Goal: Check status

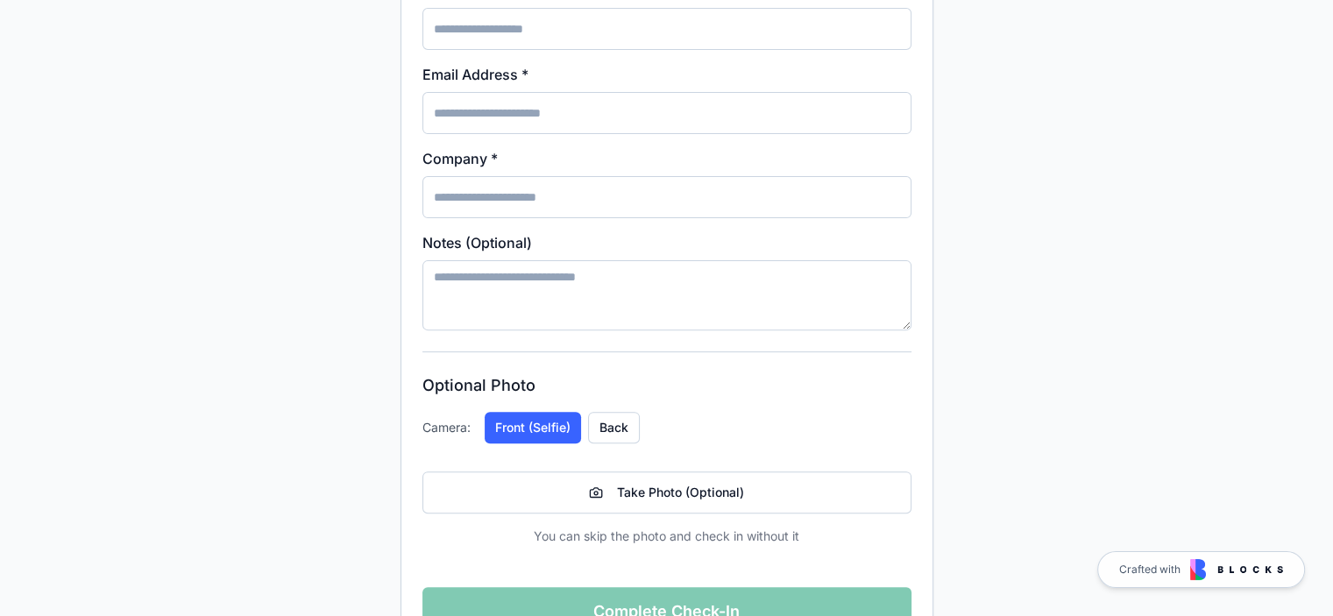
scroll to position [593, 0]
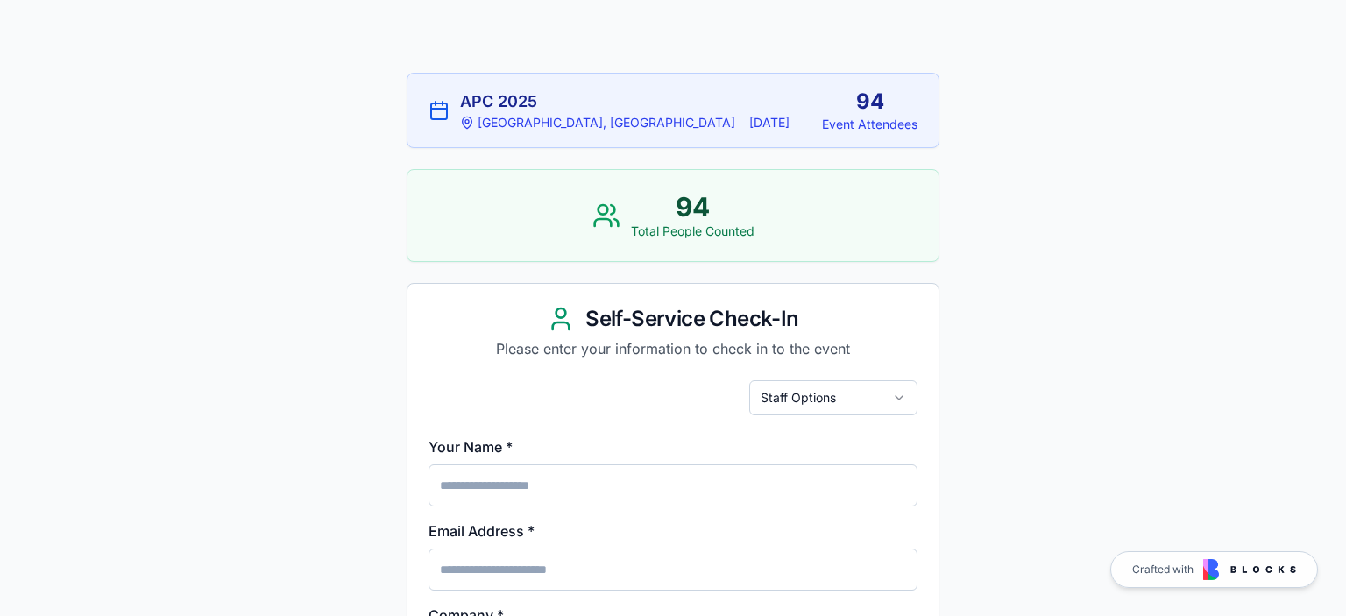
click at [845, 393] on html "Event Check-In Select Event: APC 2025 Active APC 2025 Seattle, WA 9/6/2025 94 E…" at bounding box center [673, 537] width 1346 height 1211
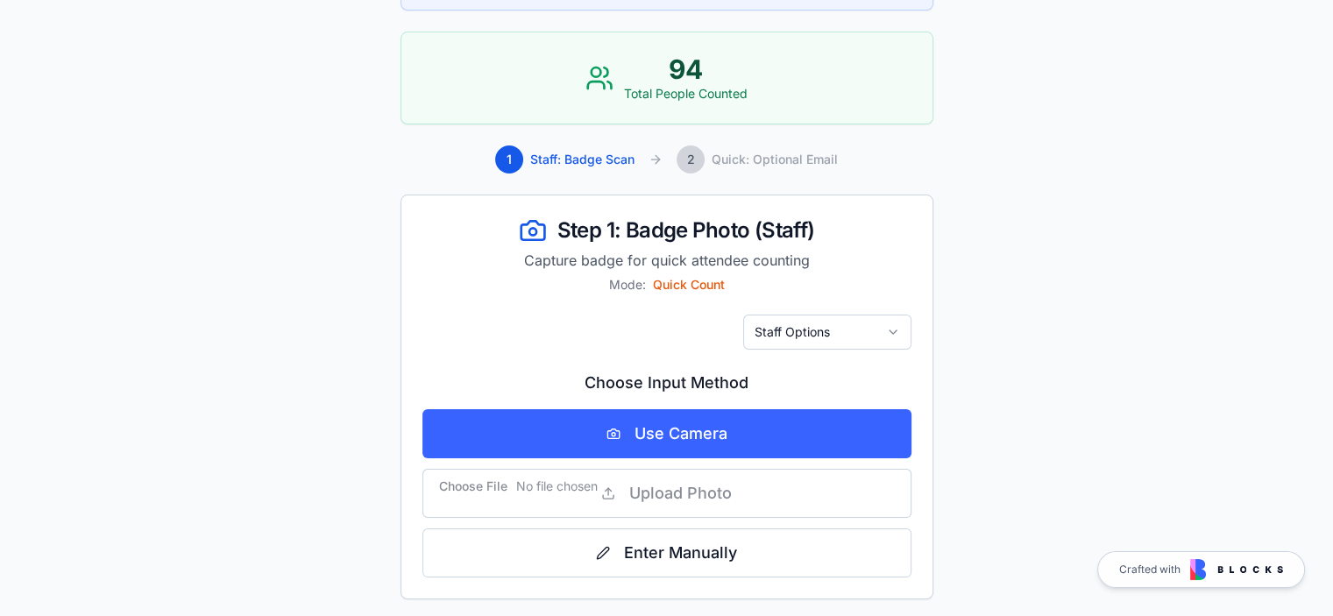
scroll to position [216, 0]
